Goal: Information Seeking & Learning: Learn about a topic

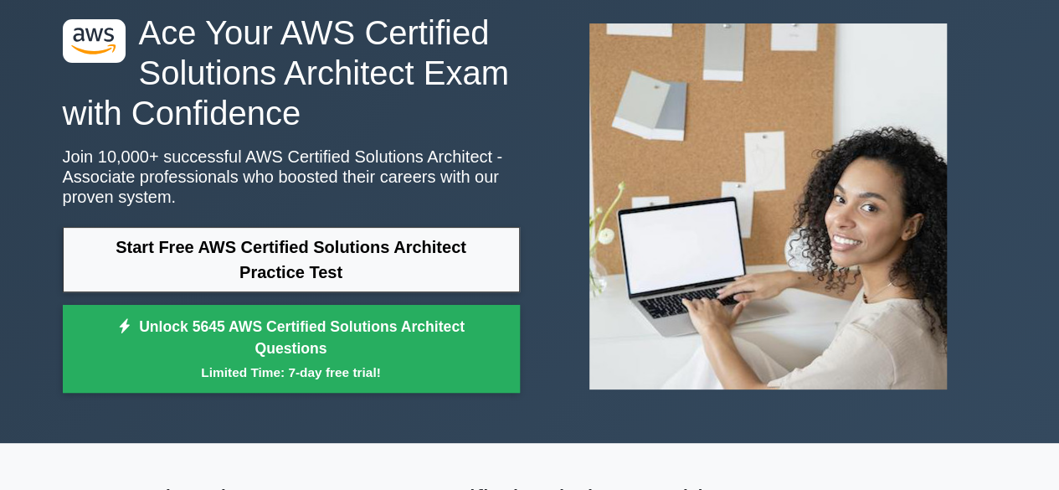
scroll to position [85, 0]
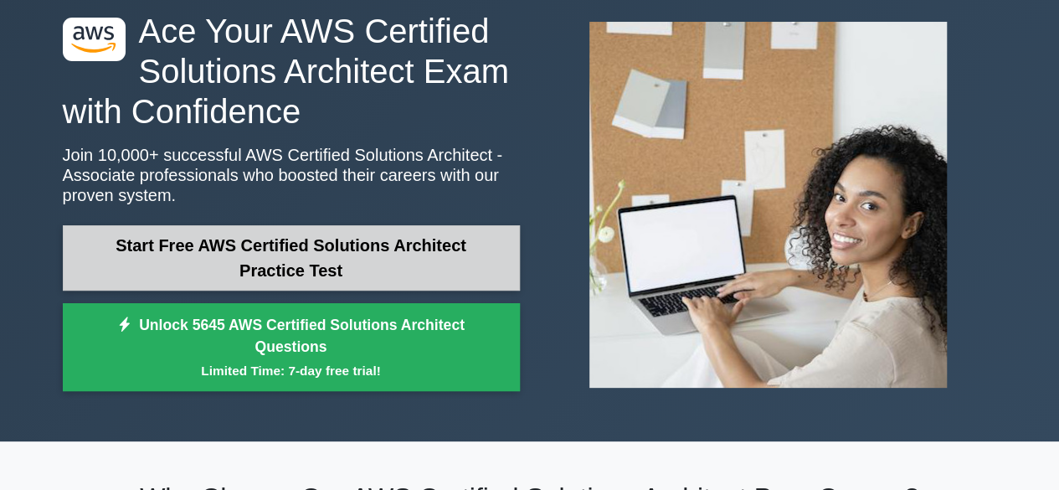
click at [444, 249] on link "Start Free AWS Certified Solutions Architect Practice Test" at bounding box center [291, 257] width 457 height 65
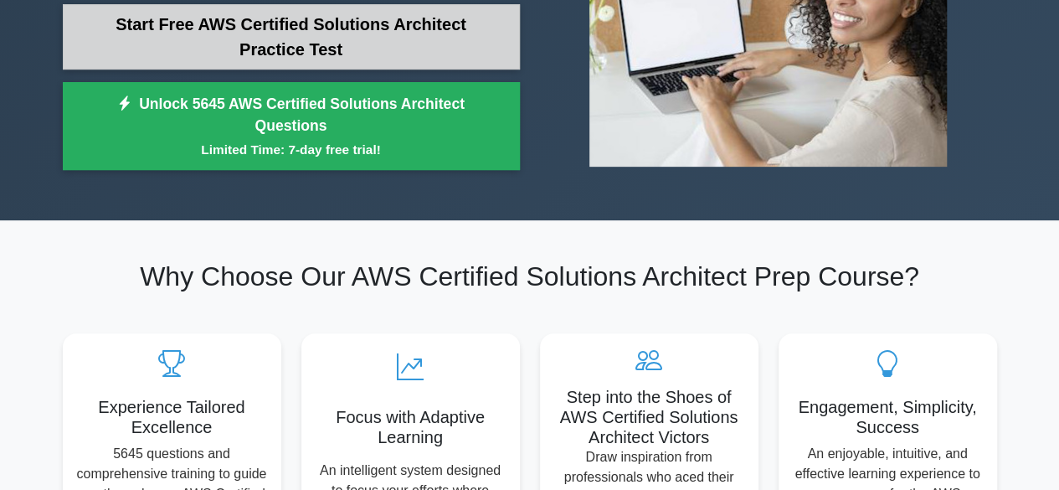
scroll to position [320, 0]
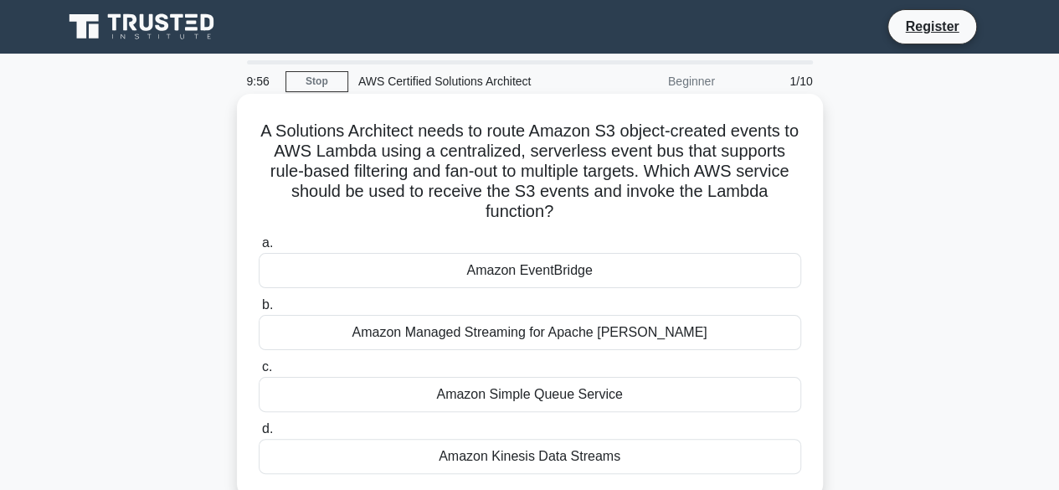
scroll to position [29, 0]
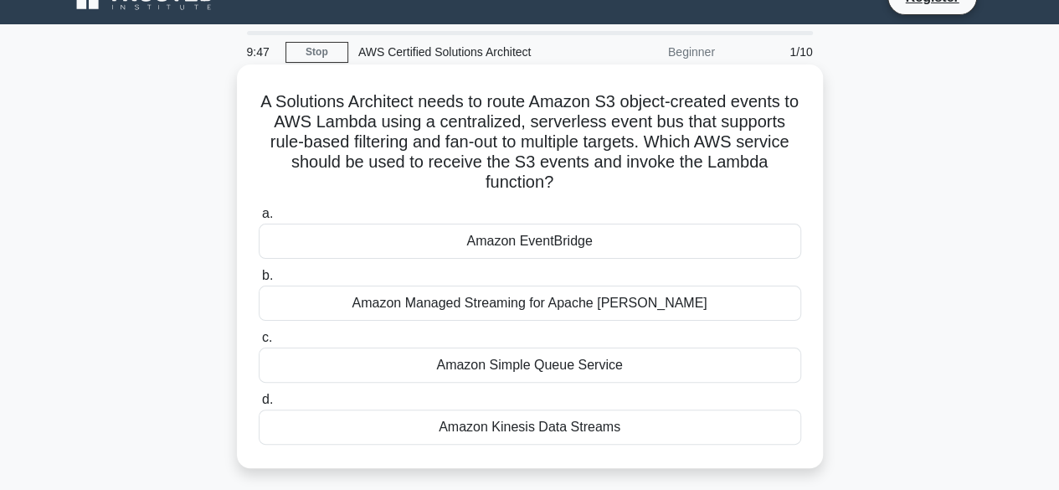
click at [481, 225] on div "Amazon EventBridge" at bounding box center [530, 240] width 542 height 35
click at [259, 219] on input "a. Amazon EventBridge" at bounding box center [259, 213] width 0 height 11
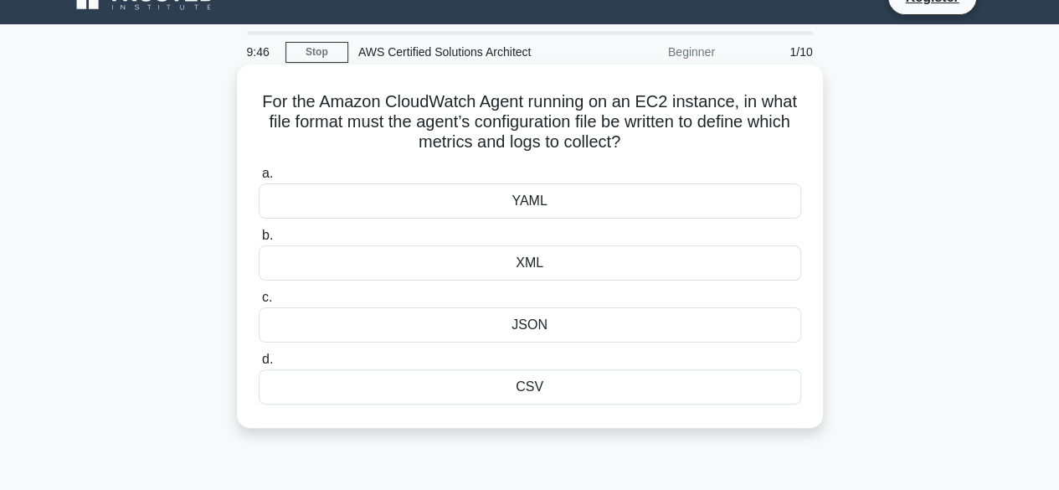
scroll to position [0, 0]
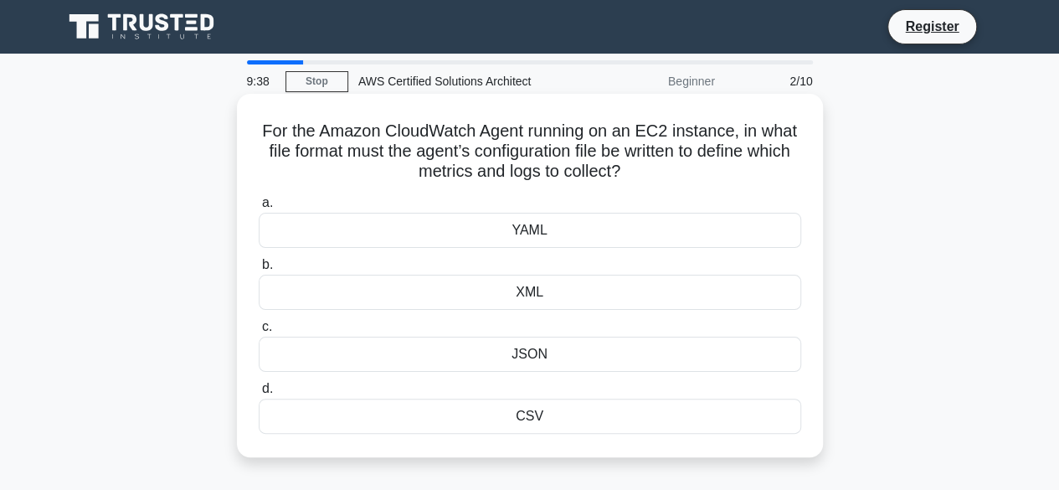
click at [550, 355] on div "JSON" at bounding box center [530, 354] width 542 height 35
click at [259, 332] on input "c. JSON" at bounding box center [259, 326] width 0 height 11
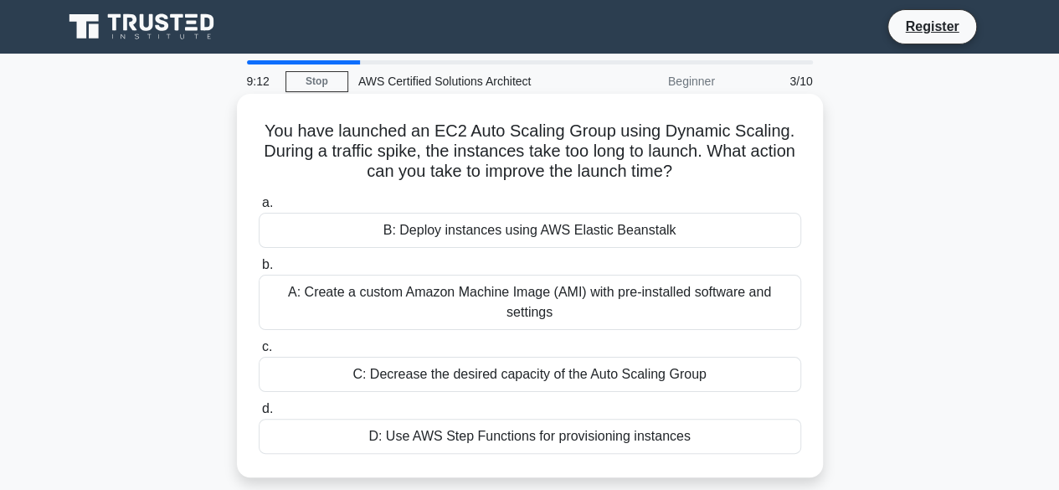
drag, startPoint x: 599, startPoint y: 307, endPoint x: 514, endPoint y: 307, distance: 85.4
drag, startPoint x: 514, startPoint y: 307, endPoint x: 458, endPoint y: 311, distance: 56.2
click at [458, 311] on div "A: Create a custom Amazon Machine Image (AMI) with pre-installed software and s…" at bounding box center [530, 302] width 542 height 55
click at [259, 270] on input "b. A: Create a custom Amazon Machine Image (AMI) with pre-installed software an…" at bounding box center [259, 264] width 0 height 11
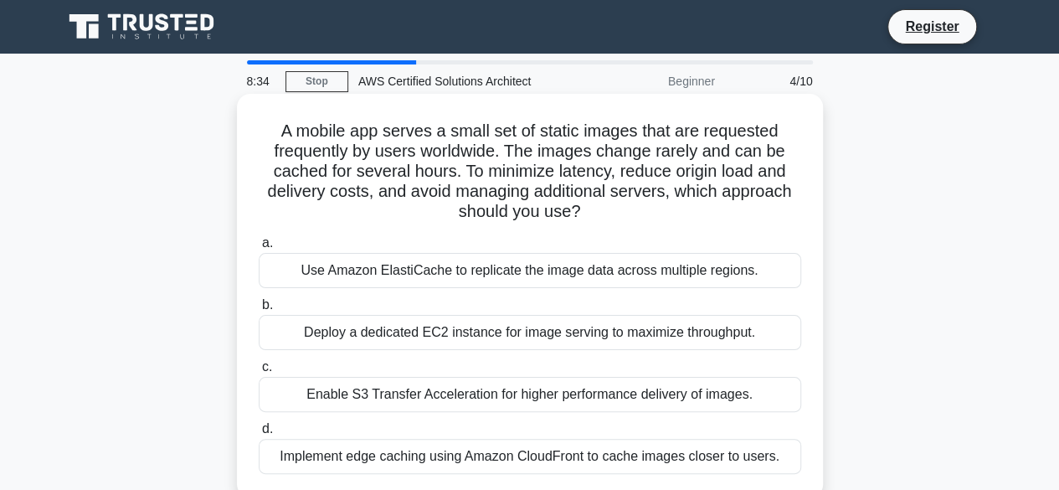
click at [596, 457] on div "Implement edge caching using Amazon CloudFront to cache images closer to users." at bounding box center [530, 456] width 542 height 35
click at [259, 434] on input "d. Implement edge caching using Amazon CloudFront to cache images closer to use…" at bounding box center [259, 429] width 0 height 11
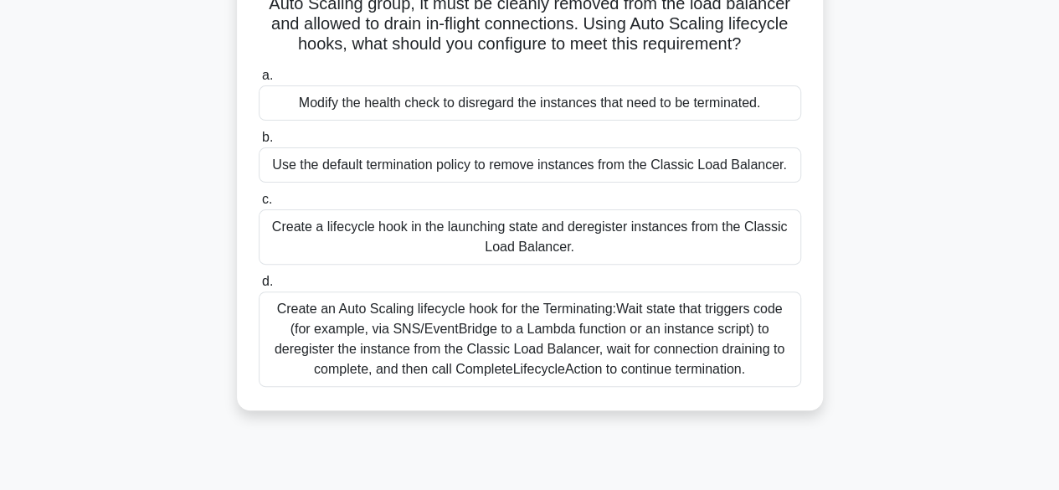
scroll to position [172, 0]
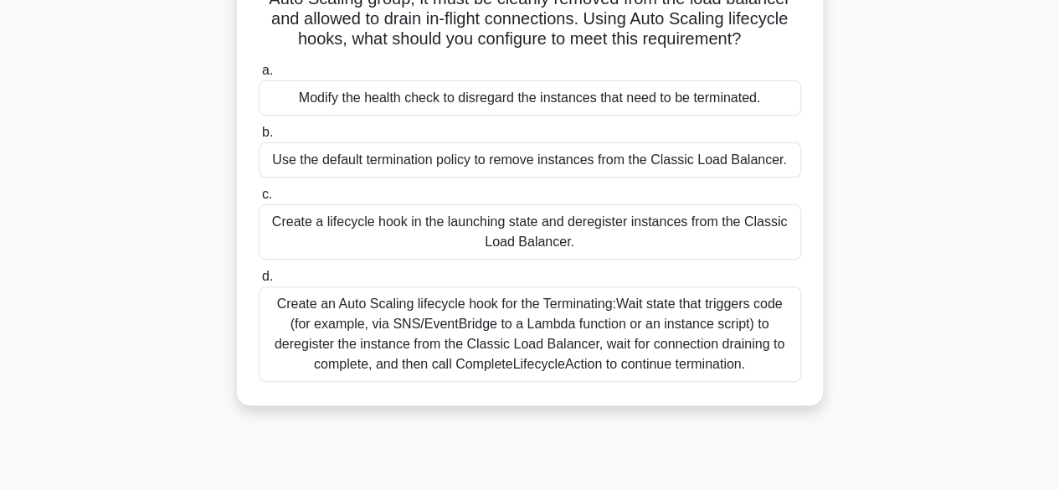
click at [684, 320] on div "Create an Auto Scaling lifecycle hook for the Terminating:Wait state that trigg…" at bounding box center [530, 333] width 542 height 95
click at [259, 282] on input "d. Create an Auto Scaling lifecycle hook for the Terminating:Wait state that tr…" at bounding box center [259, 276] width 0 height 11
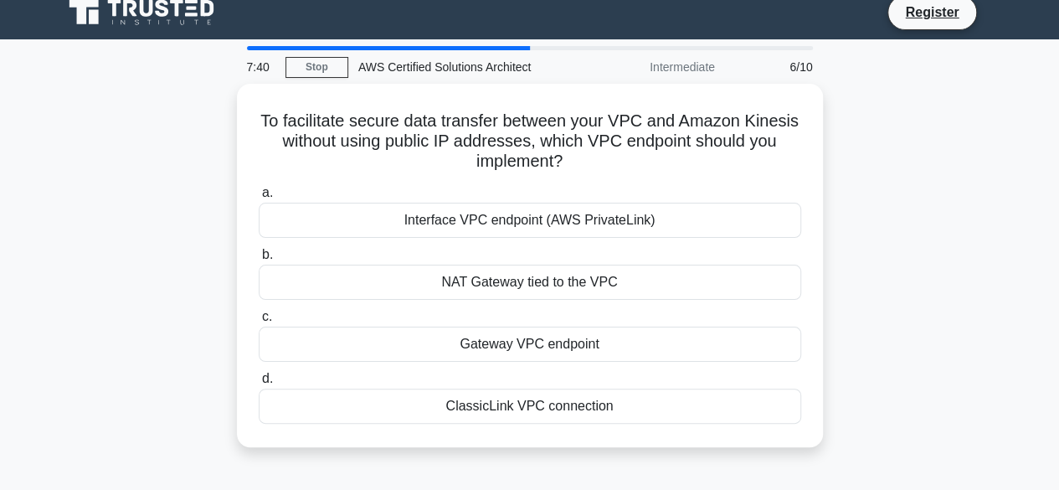
scroll to position [0, 0]
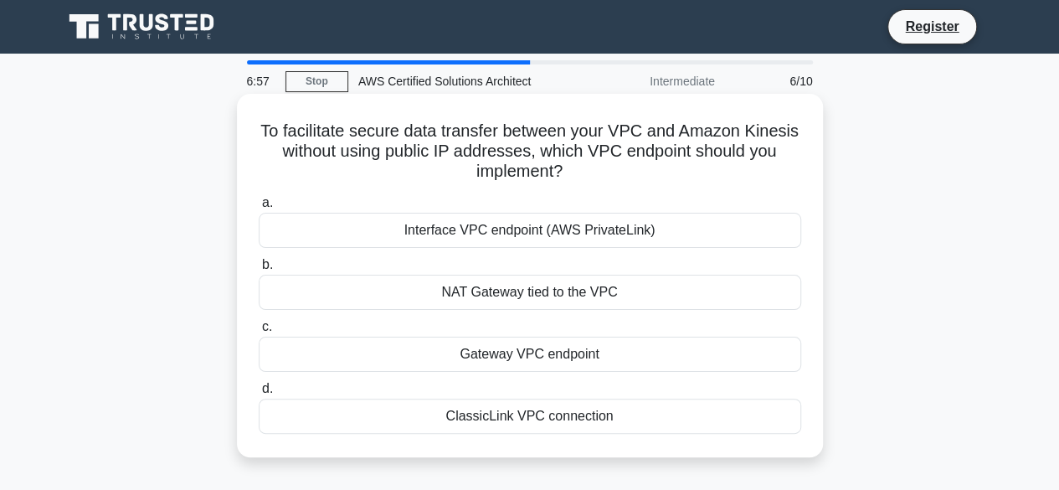
click at [523, 239] on div "Interface VPC endpoint (AWS PrivateLink)" at bounding box center [530, 230] width 542 height 35
click at [259, 208] on input "a. Interface VPC endpoint (AWS PrivateLink)" at bounding box center [259, 203] width 0 height 11
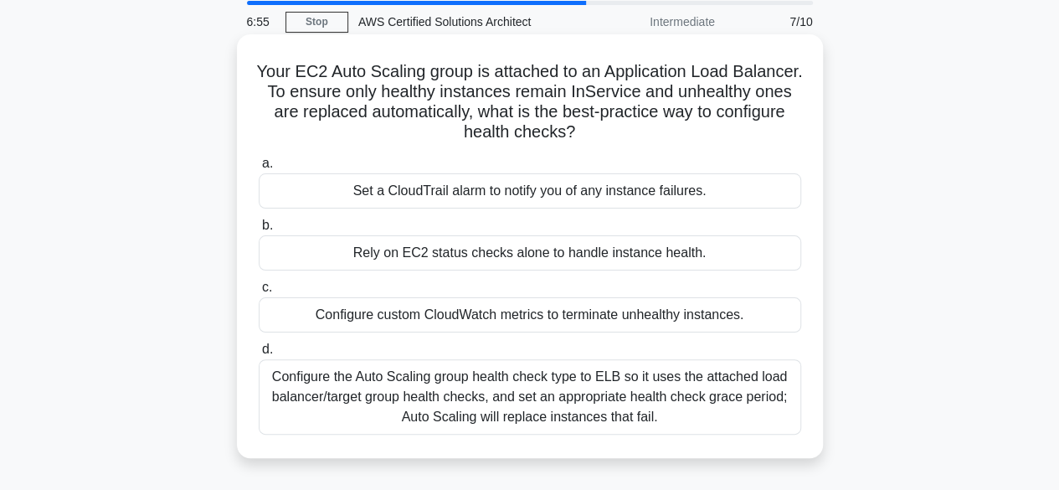
scroll to position [60, 0]
click at [611, 401] on div "Configure the Auto Scaling group health check type to ELB so it uses the attach…" at bounding box center [530, 395] width 542 height 75
click at [259, 354] on input "d. Configure the Auto Scaling group health check type to ELB so it uses the att…" at bounding box center [259, 348] width 0 height 11
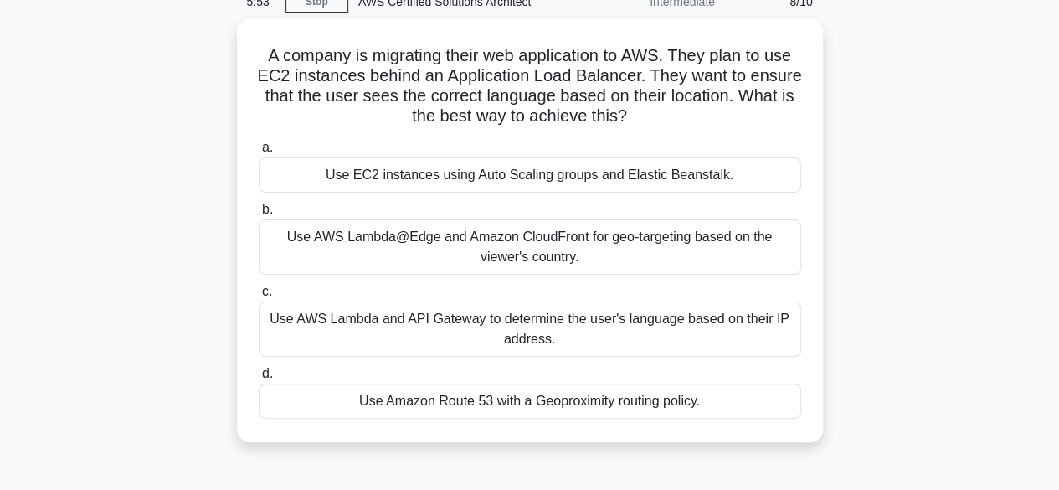
scroll to position [71, 0]
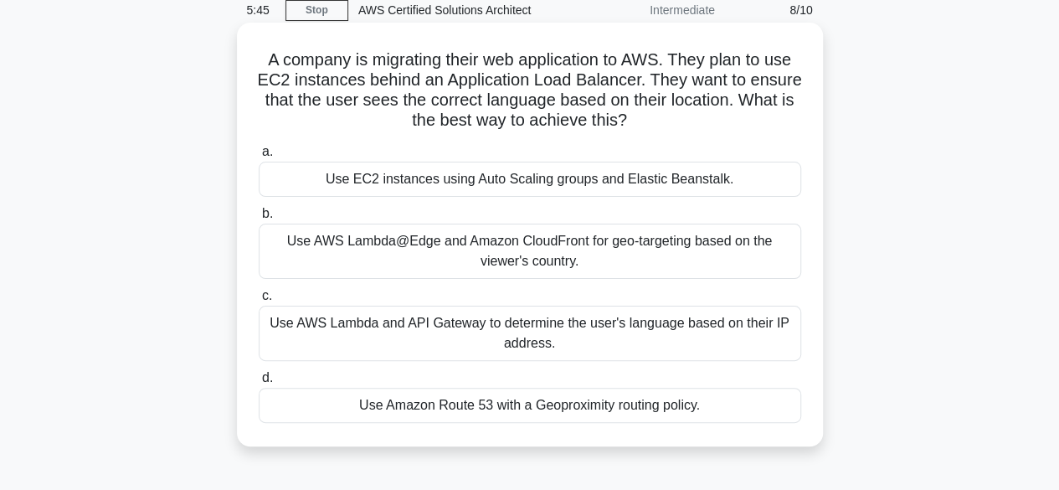
click at [765, 398] on div "Use Amazon Route 53 with a Geoproximity routing policy." at bounding box center [530, 405] width 542 height 35
click at [259, 383] on input "d. Use Amazon Route 53 with a Geoproximity routing policy." at bounding box center [259, 377] width 0 height 11
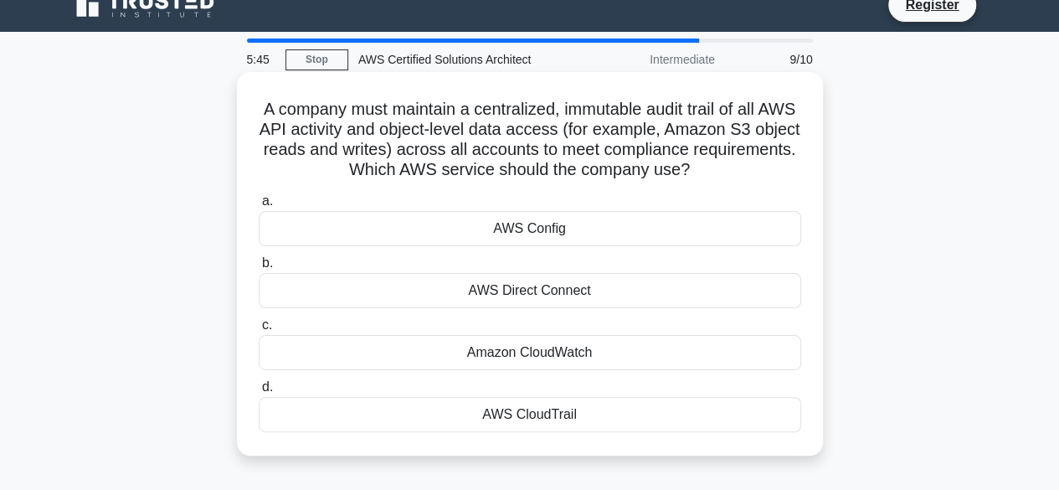
scroll to position [0, 0]
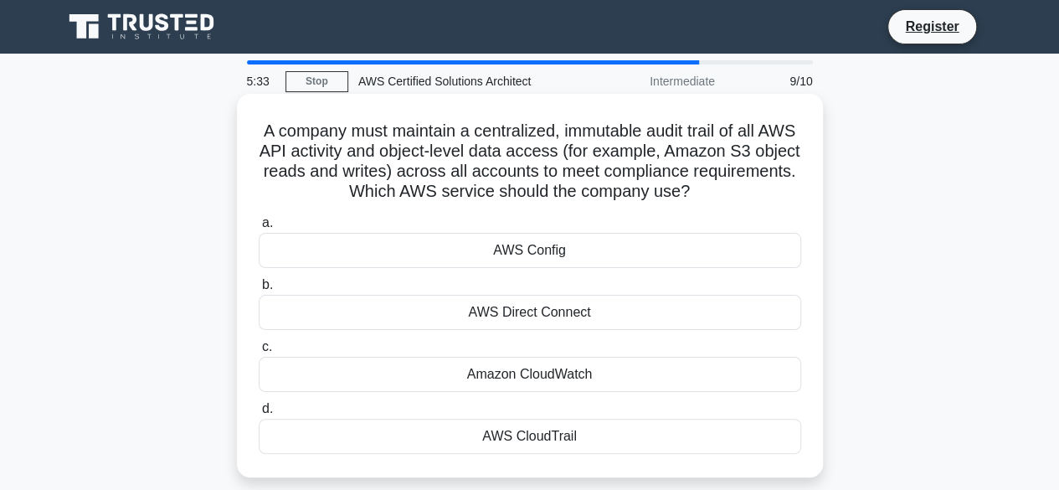
click at [727, 428] on div "AWS CloudTrail" at bounding box center [530, 436] width 542 height 35
click at [259, 414] on input "d. AWS CloudTrail" at bounding box center [259, 408] width 0 height 11
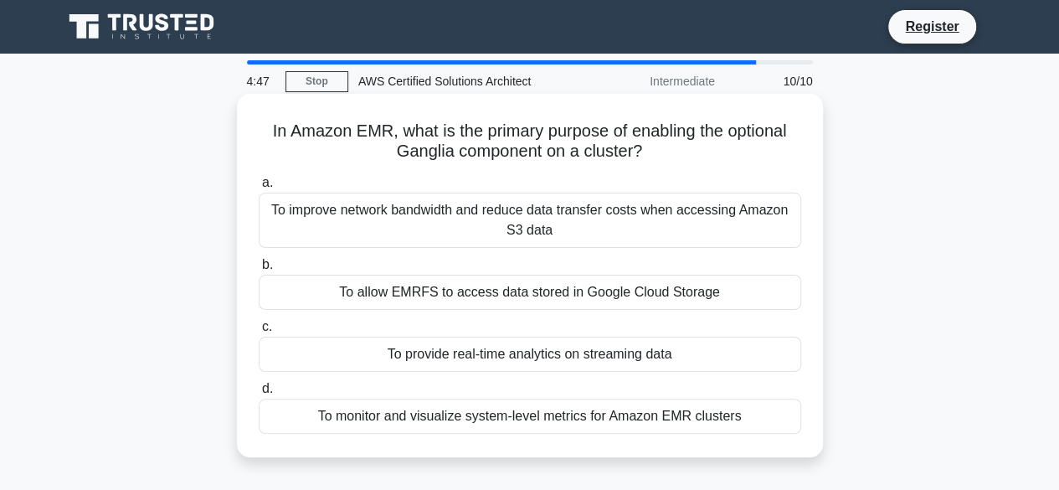
click at [670, 429] on div "To monitor and visualize system-level metrics for Amazon EMR clusters" at bounding box center [530, 415] width 542 height 35
click at [259, 394] on input "d. To monitor and visualize system-level metrics for Amazon EMR clusters" at bounding box center [259, 388] width 0 height 11
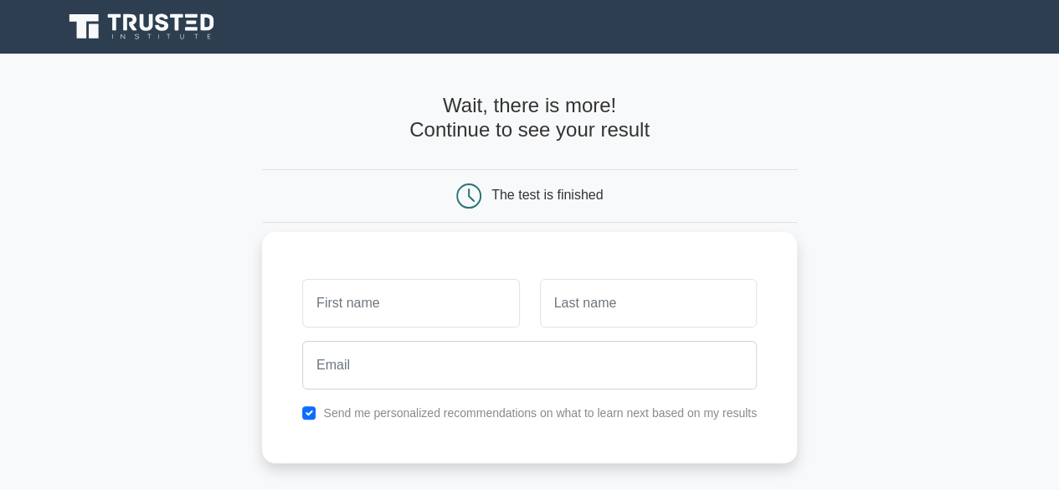
click at [482, 304] on input "text" at bounding box center [410, 303] width 217 height 49
type input "sakshams"
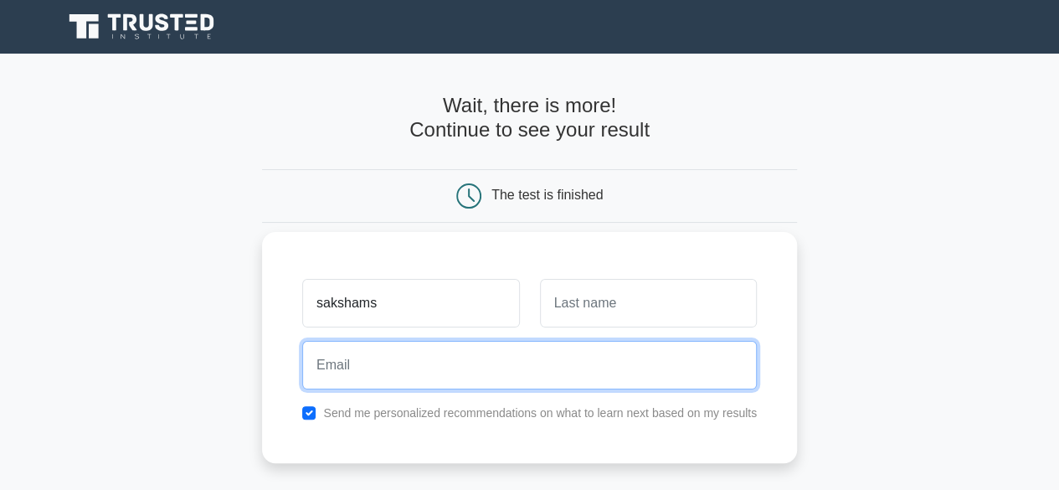
click at [506, 365] on input "email" at bounding box center [529, 365] width 455 height 49
type input "[PERSON_NAME][EMAIL_ADDRESS][DOMAIN_NAME]"
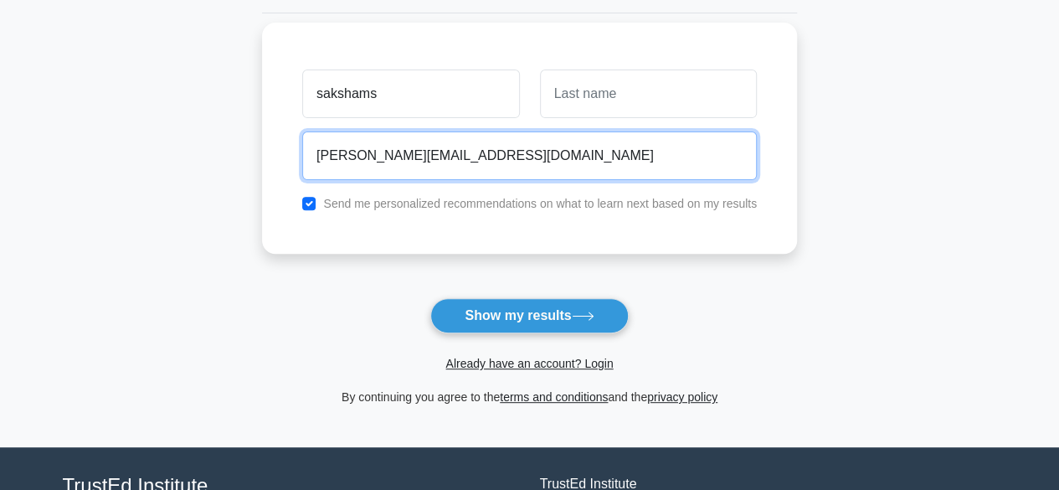
scroll to position [218, 0]
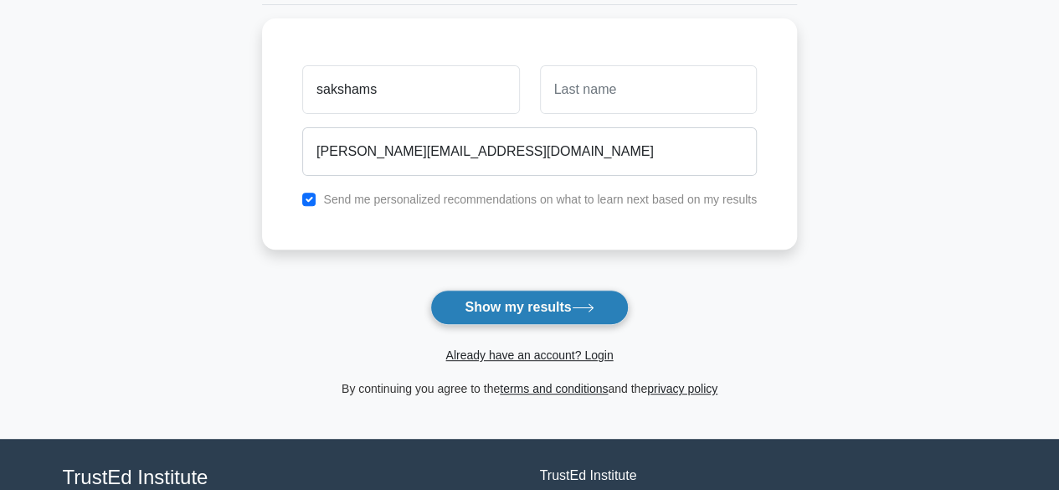
click at [559, 309] on button "Show my results" at bounding box center [529, 307] width 198 height 35
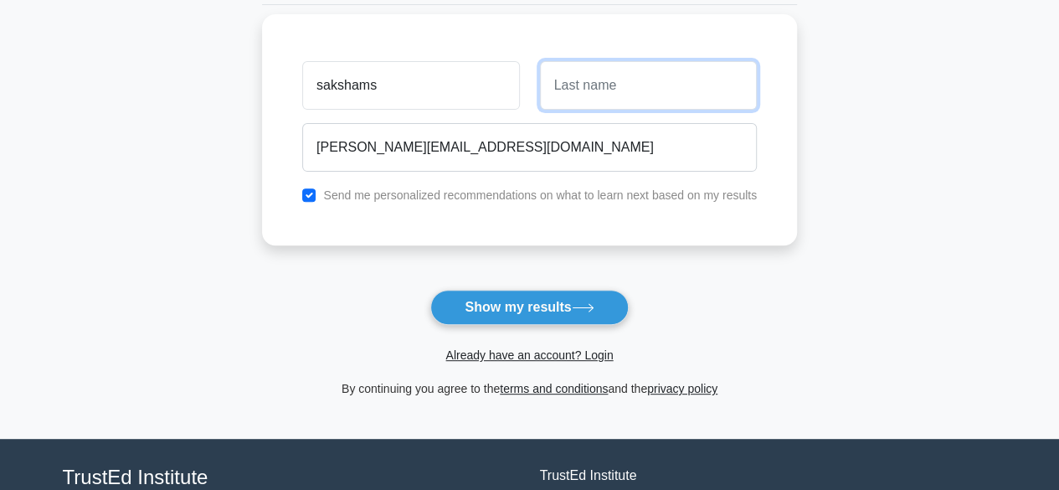
click at [631, 87] on input "text" at bounding box center [648, 85] width 217 height 49
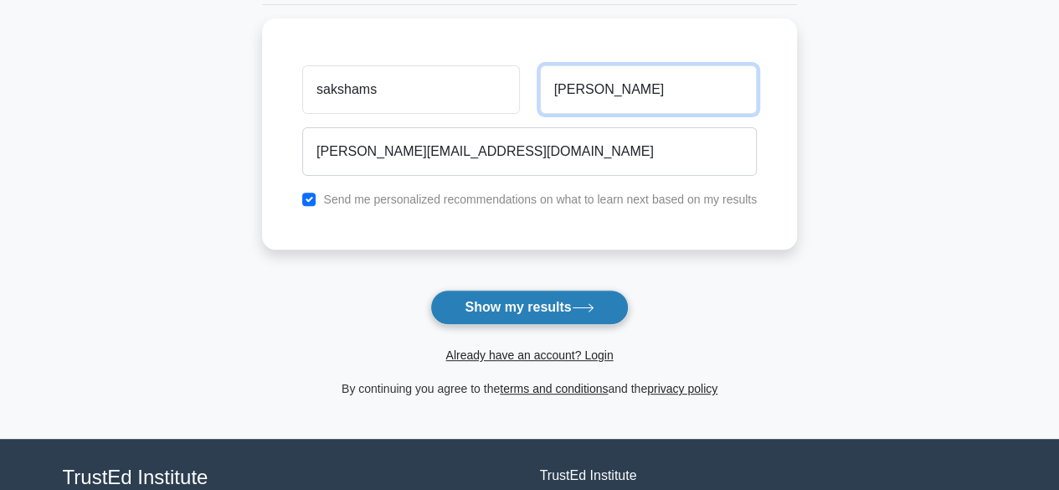
type input "agnihotri"
click at [608, 311] on button "Show my results" at bounding box center [529, 307] width 198 height 35
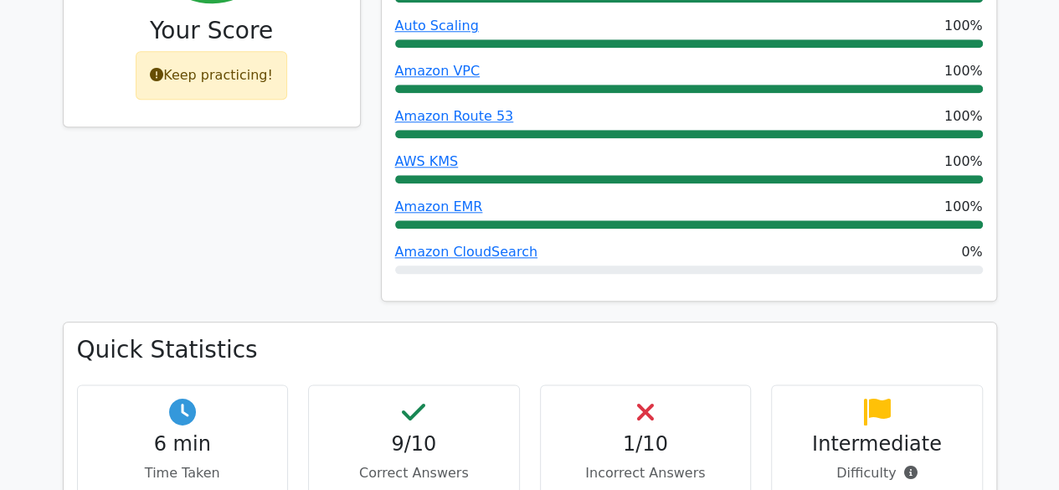
scroll to position [823, 0]
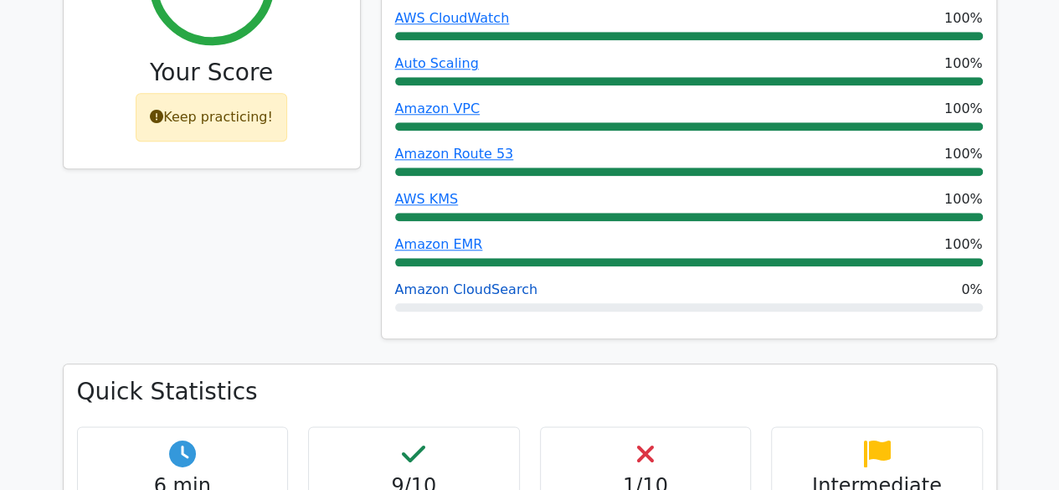
click at [439, 281] on link "Amazon CloudSearch" at bounding box center [466, 289] width 142 height 16
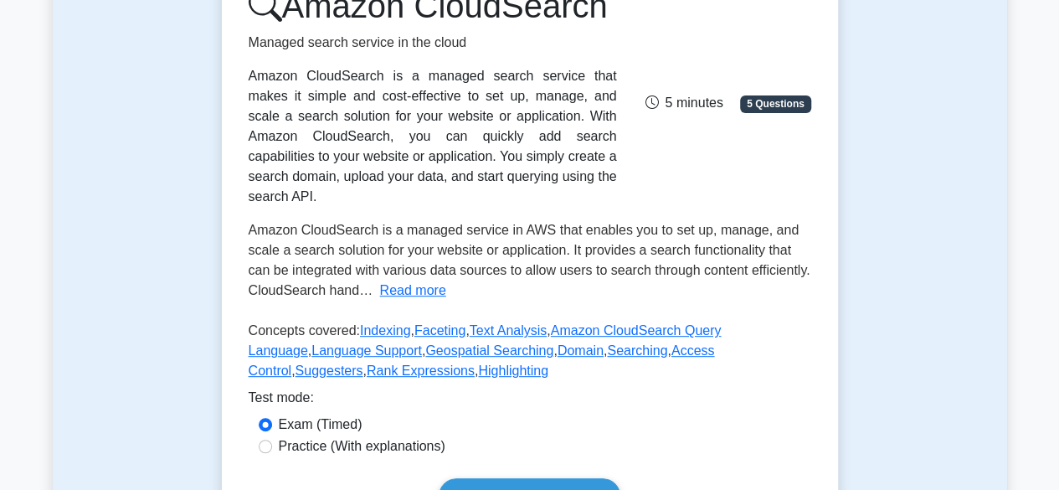
scroll to position [239, 0]
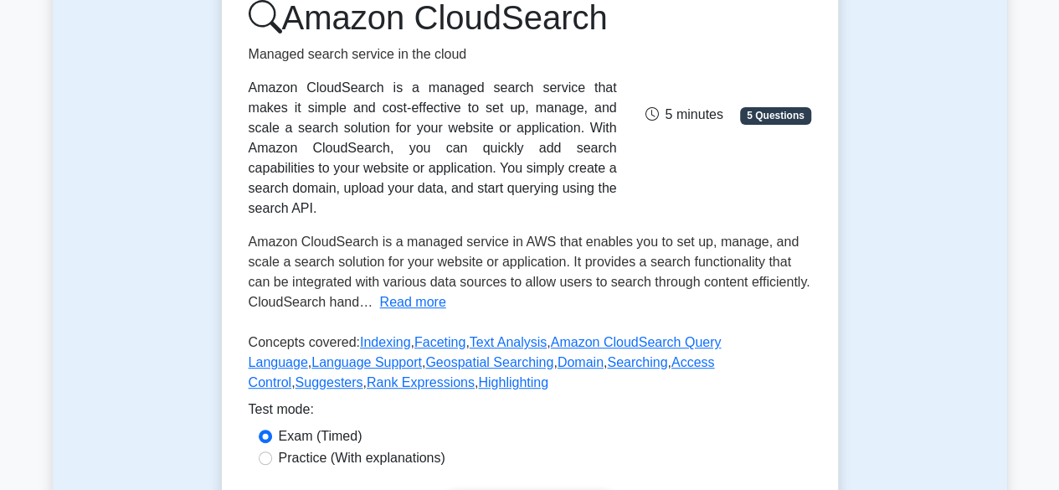
click at [503, 90] on div "Amazon CloudSearch is a managed search service that makes it simple and cost-ef…" at bounding box center [433, 148] width 368 height 141
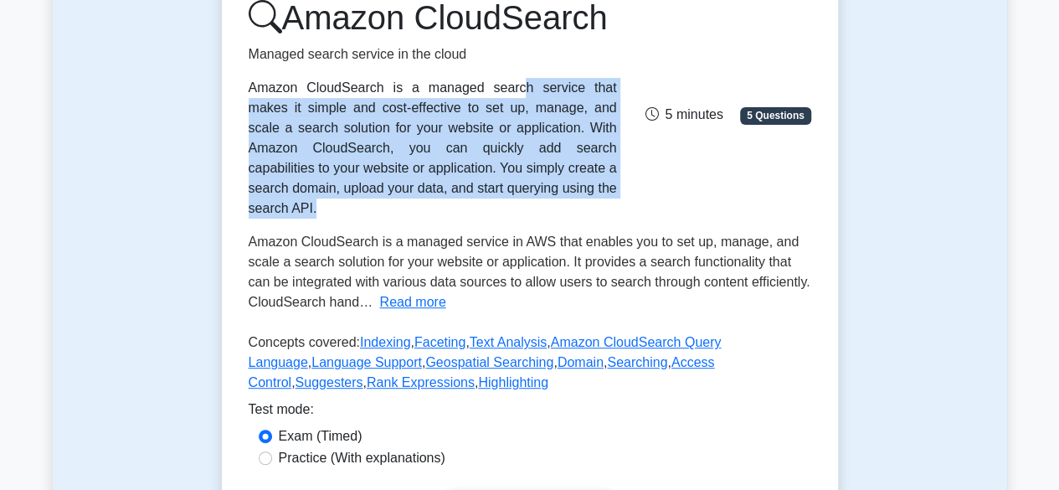
click at [503, 90] on div "Amazon CloudSearch is a managed search service that makes it simple and cost-ef…" at bounding box center [433, 148] width 368 height 141
